Goal: Information Seeking & Learning: Learn about a topic

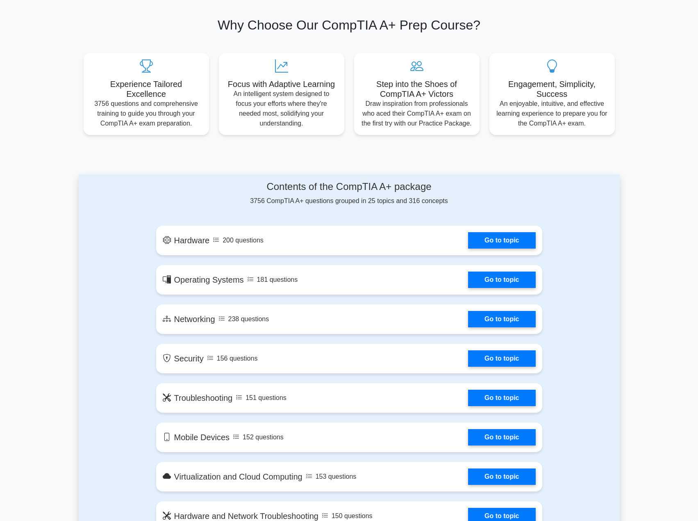
scroll to position [246, 0]
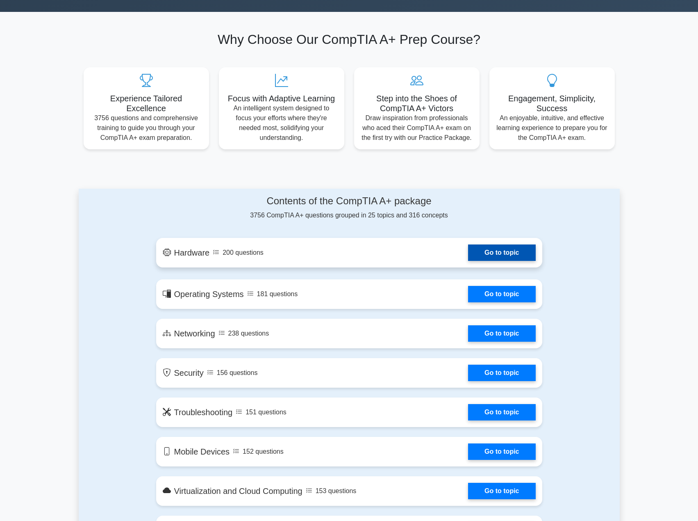
click at [491, 248] on link "Go to topic" at bounding box center [501, 252] width 67 height 16
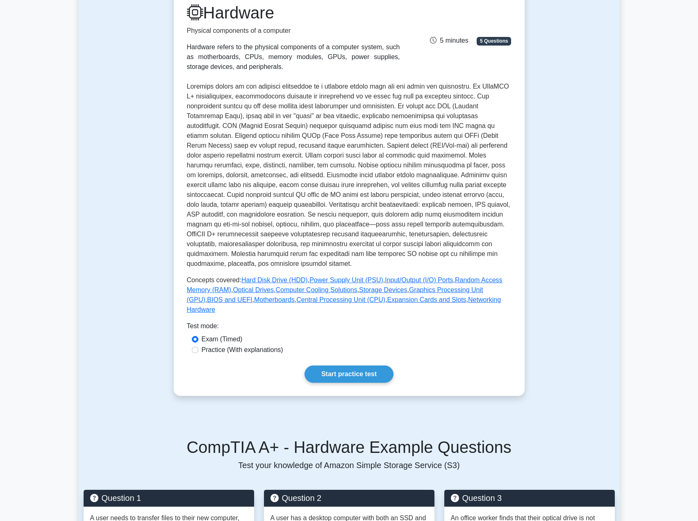
scroll to position [82, 0]
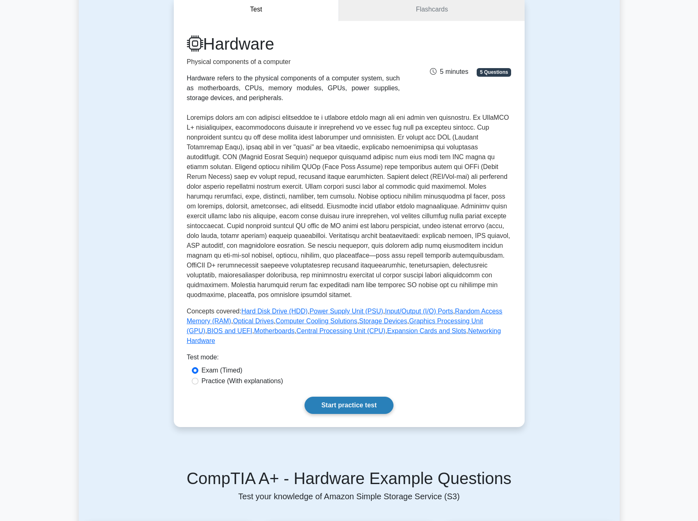
click at [344, 397] on link "Start practice test" at bounding box center [349, 405] width 89 height 17
